Goal: Transaction & Acquisition: Purchase product/service

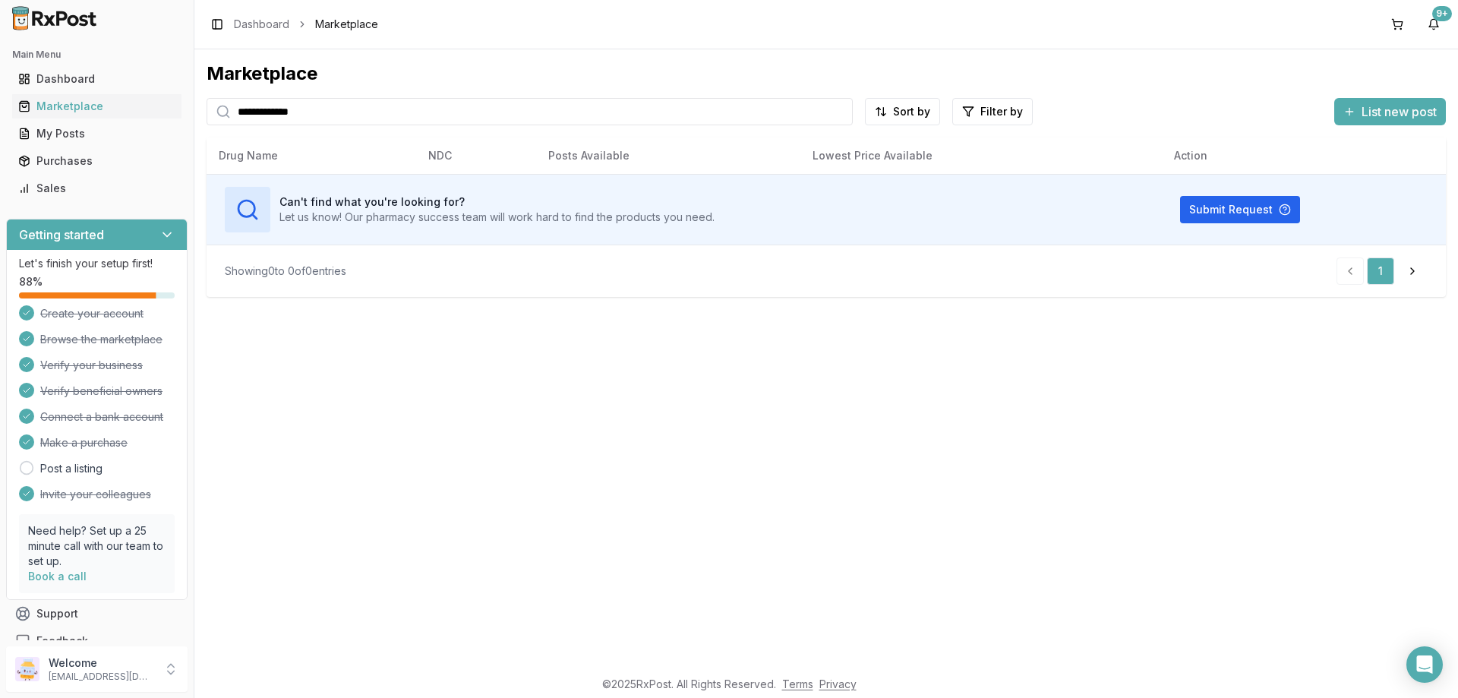
drag, startPoint x: 320, startPoint y: 109, endPoint x: 0, endPoint y: 92, distance: 320.9
click at [0, 92] on div "**********" at bounding box center [729, 349] width 1458 height 698
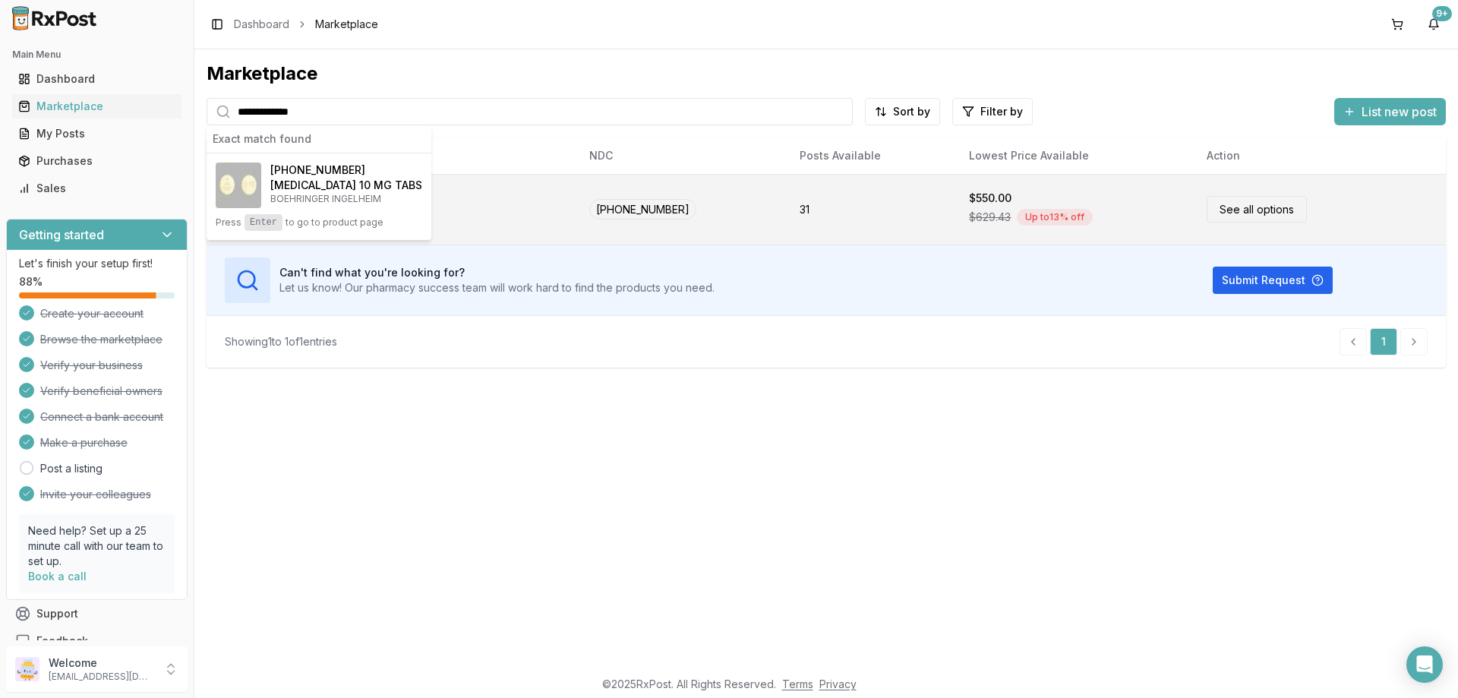
type input "**********"
click at [1256, 210] on link "See all options" at bounding box center [1257, 209] width 100 height 27
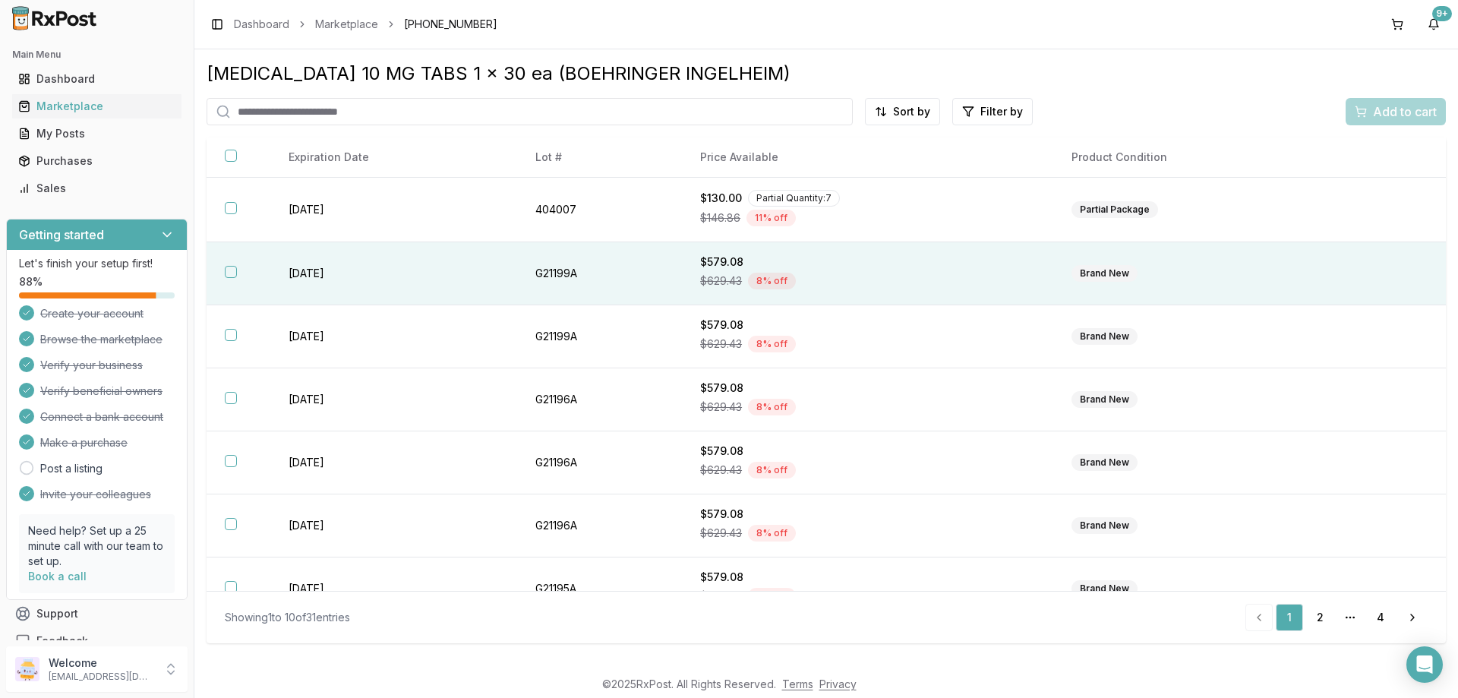
click at [230, 272] on button "button" at bounding box center [231, 272] width 12 height 12
click at [1400, 109] on span "Add to cart" at bounding box center [1405, 112] width 64 height 18
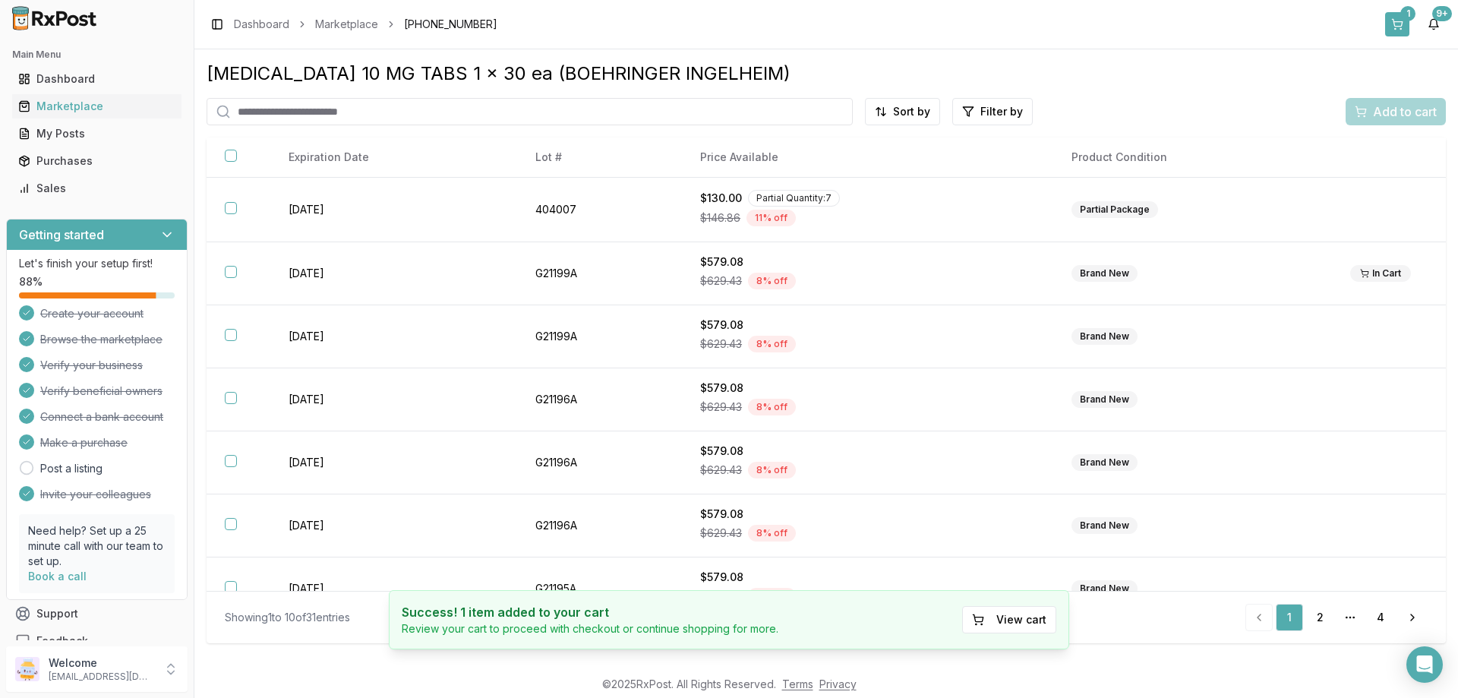
click at [1402, 10] on div "1" at bounding box center [1407, 13] width 15 height 15
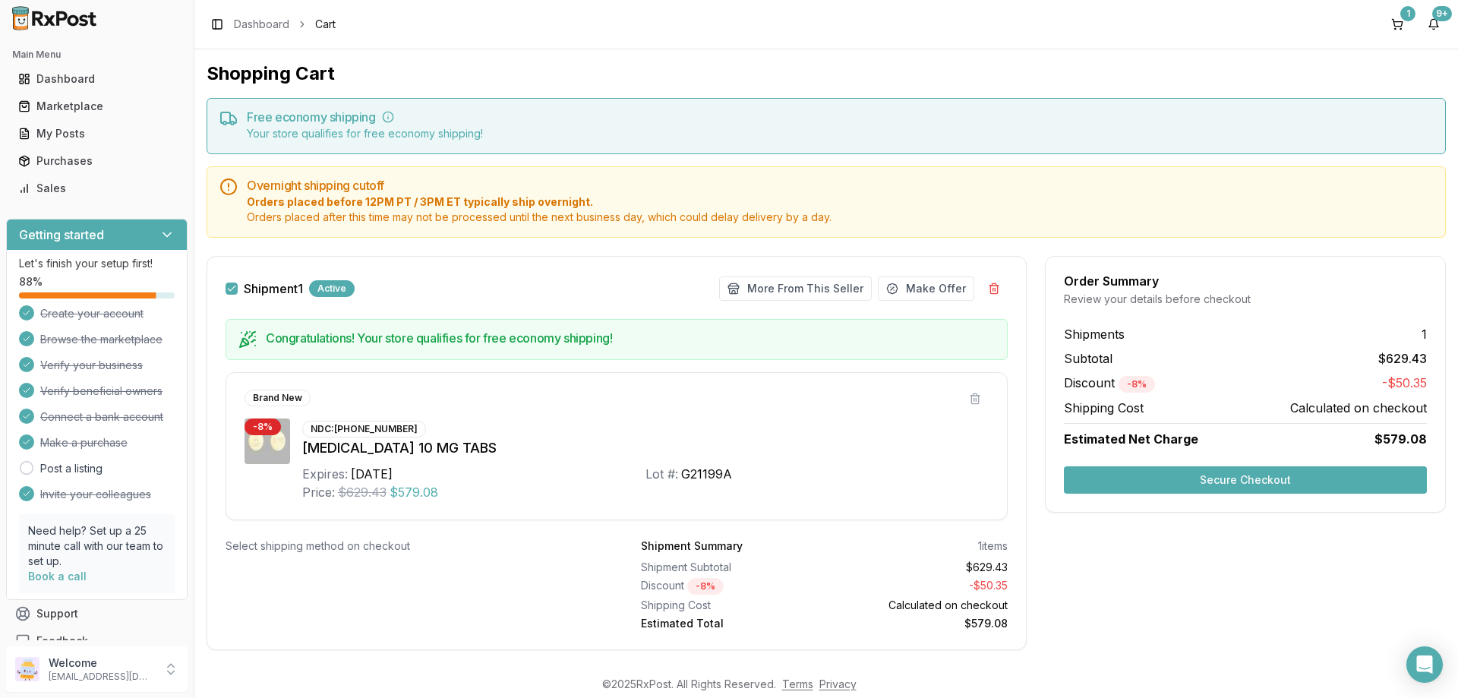
click at [1330, 484] on button "Secure Checkout" at bounding box center [1245, 479] width 363 height 27
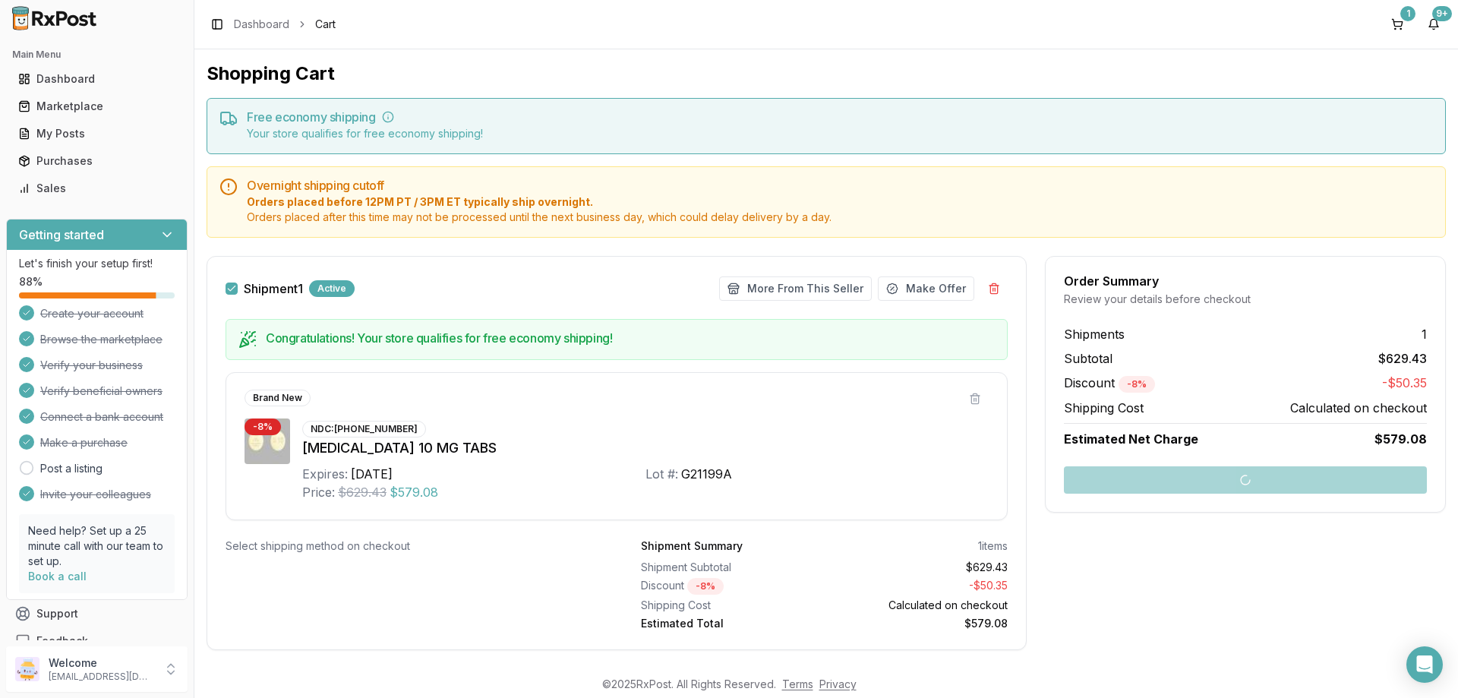
click at [1325, 478] on div at bounding box center [1245, 479] width 399 height 27
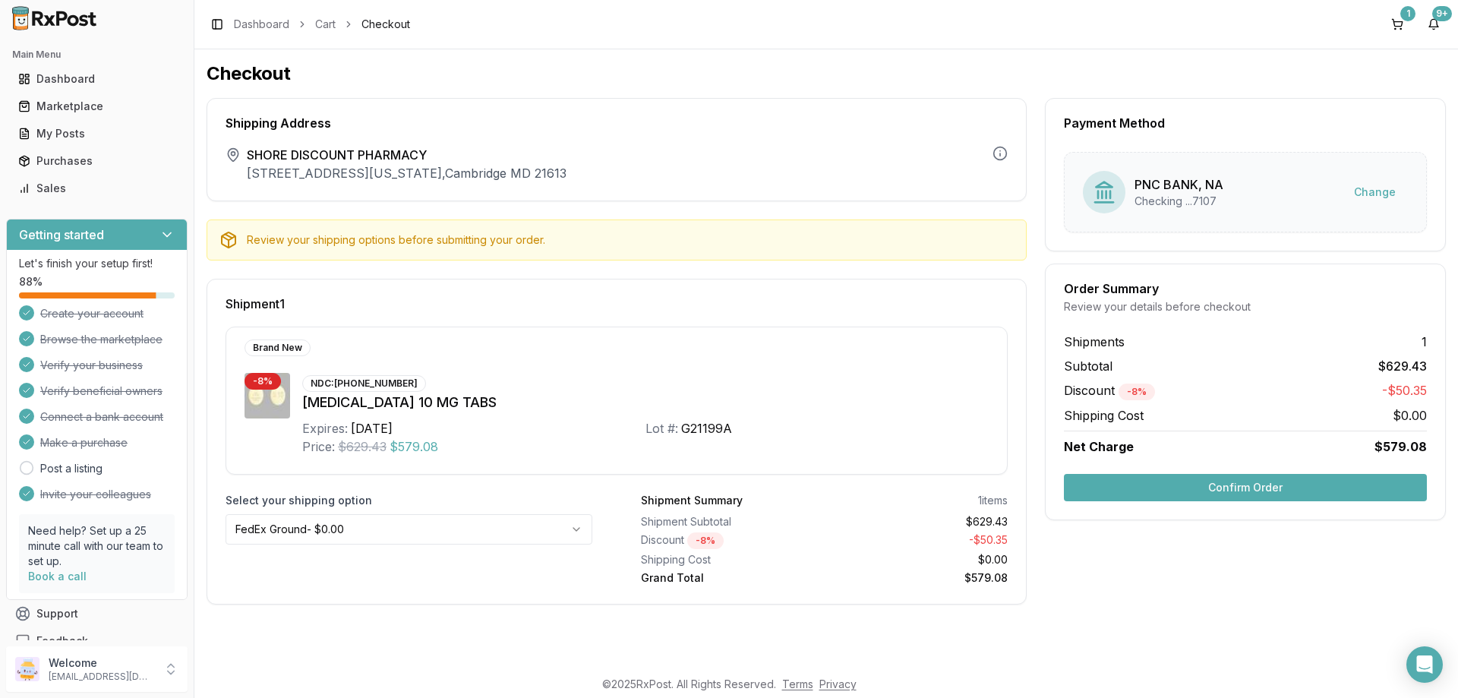
click at [1249, 484] on button "Confirm Order" at bounding box center [1245, 487] width 363 height 27
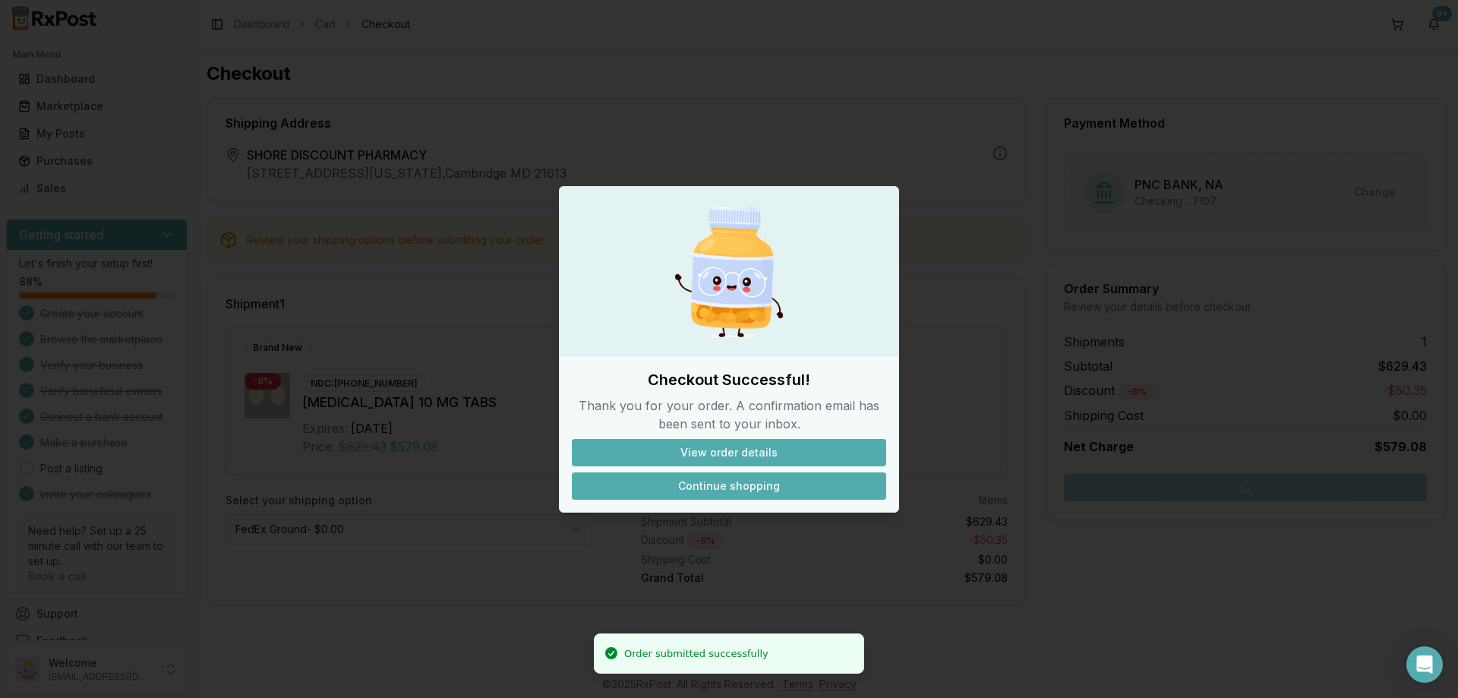
drag, startPoint x: 677, startPoint y: 484, endPoint x: 692, endPoint y: 472, distance: 18.4
click at [679, 484] on button "Continue shopping" at bounding box center [729, 485] width 314 height 27
